Goal: Information Seeking & Learning: Learn about a topic

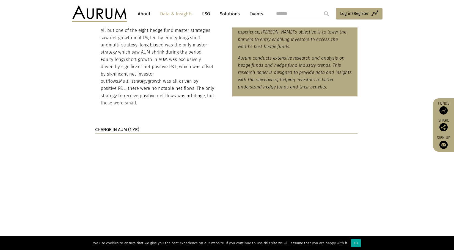
scroll to position [432, 0]
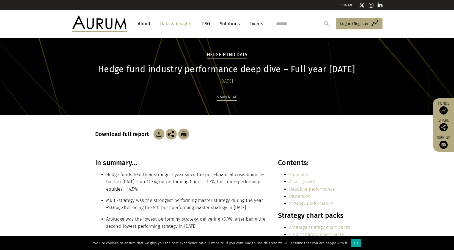
click at [158, 133] on img at bounding box center [158, 134] width 11 height 11
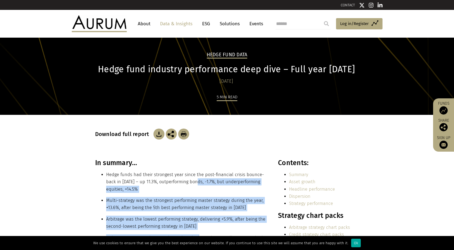
drag, startPoint x: 198, startPoint y: 189, endPoint x: 196, endPoint y: 236, distance: 46.5
click at [196, 236] on div "In summary… Hedge funds had their strongest year since the post-financial crisi…" at bounding box center [180, 212] width 171 height 106
click at [200, 227] on li "Arbitrage was the lowest performing strategy, delivering +5.9%, after being the…" at bounding box center [186, 223] width 160 height 15
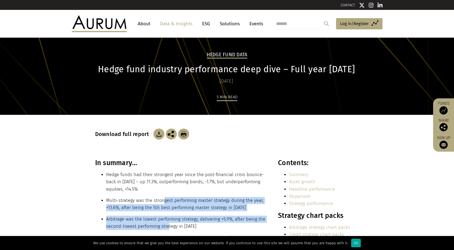
drag, startPoint x: 162, startPoint y: 208, endPoint x: 168, endPoint y: 222, distance: 15.3
click at [168, 223] on div "In summary… Hedge funds had their strongest year since the post-financial crisi…" at bounding box center [180, 212] width 171 height 106
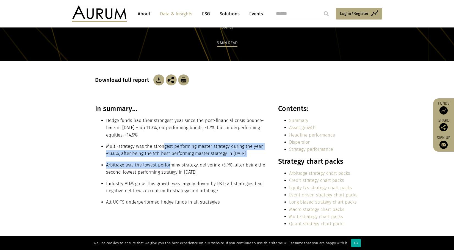
scroll to position [63, 0]
